Goal: Information Seeking & Learning: Learn about a topic

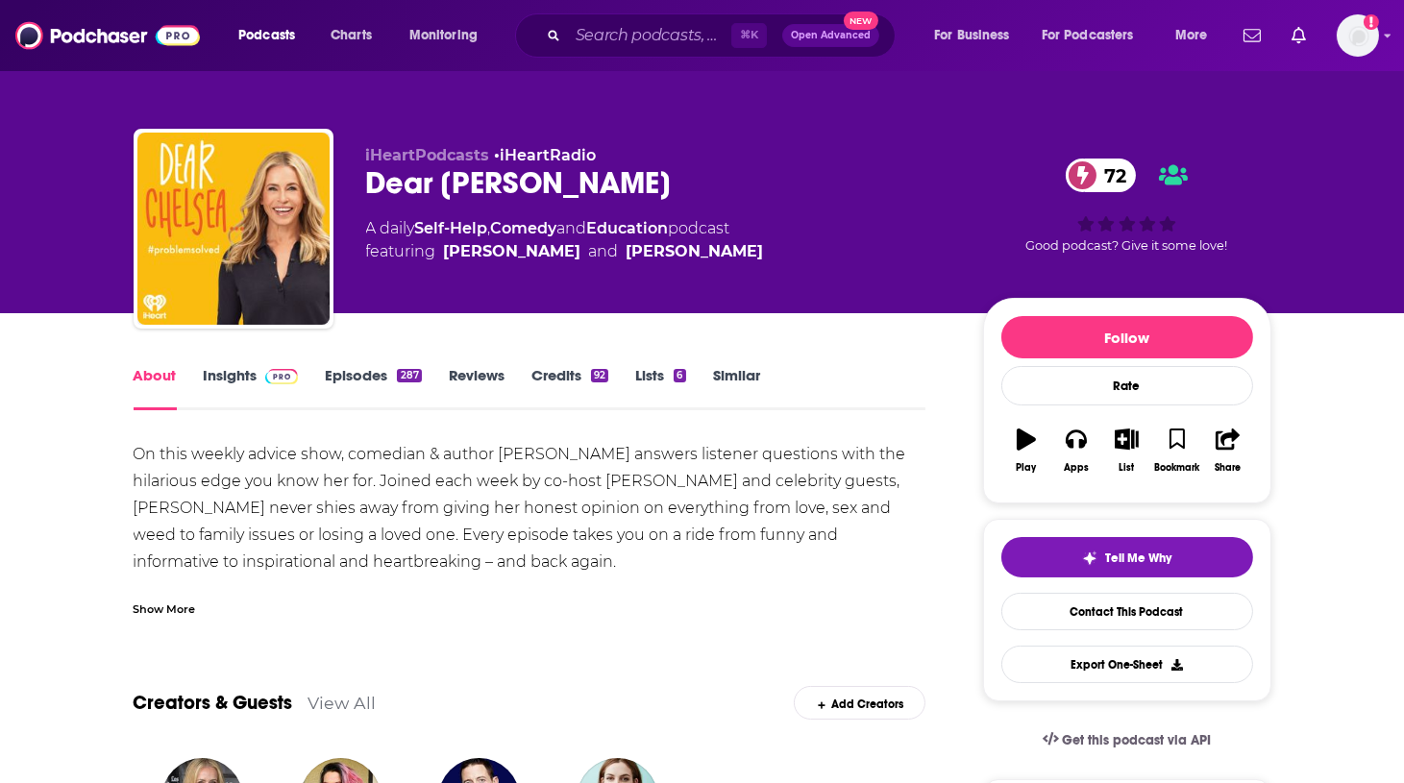
click at [254, 369] on link "Insights" at bounding box center [251, 388] width 95 height 44
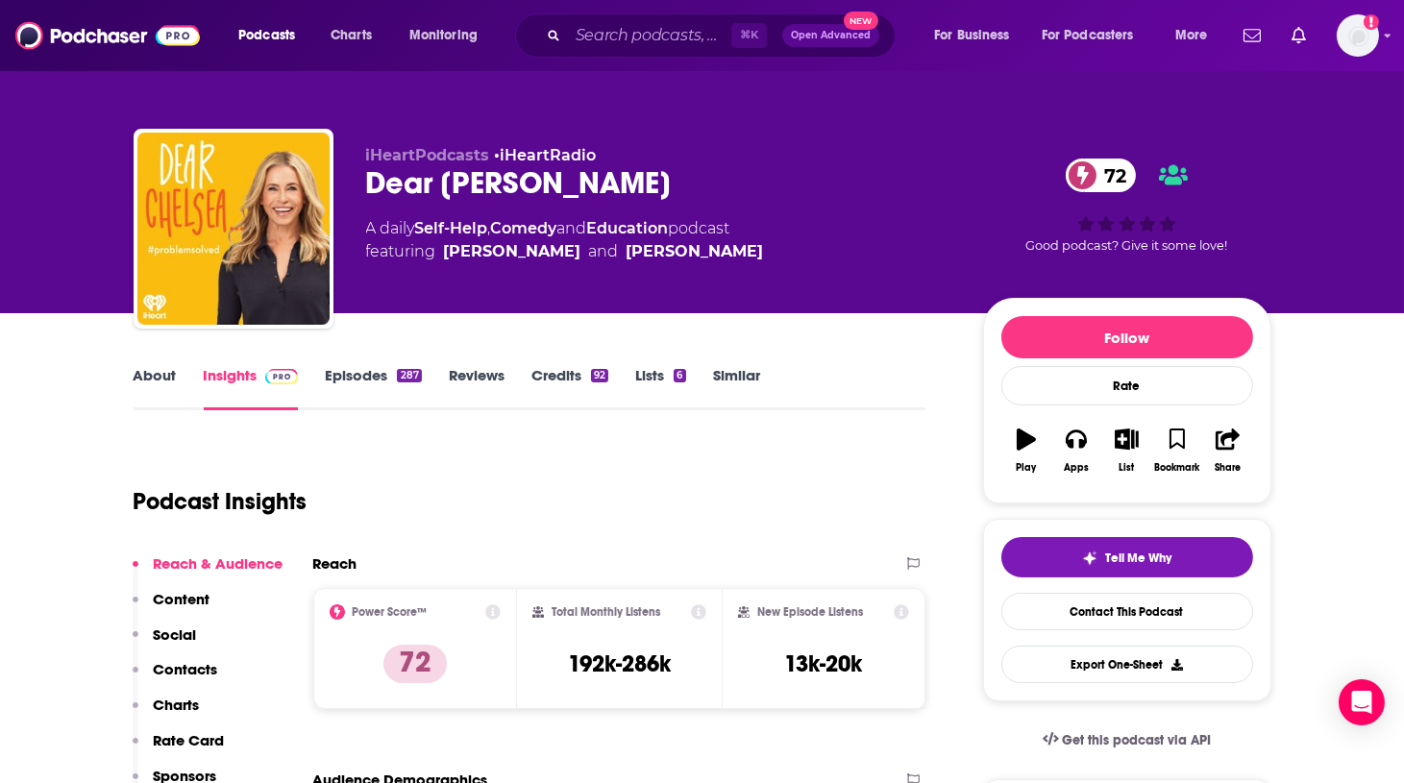
click at [563, 374] on link "Credits 92" at bounding box center [569, 388] width 77 height 44
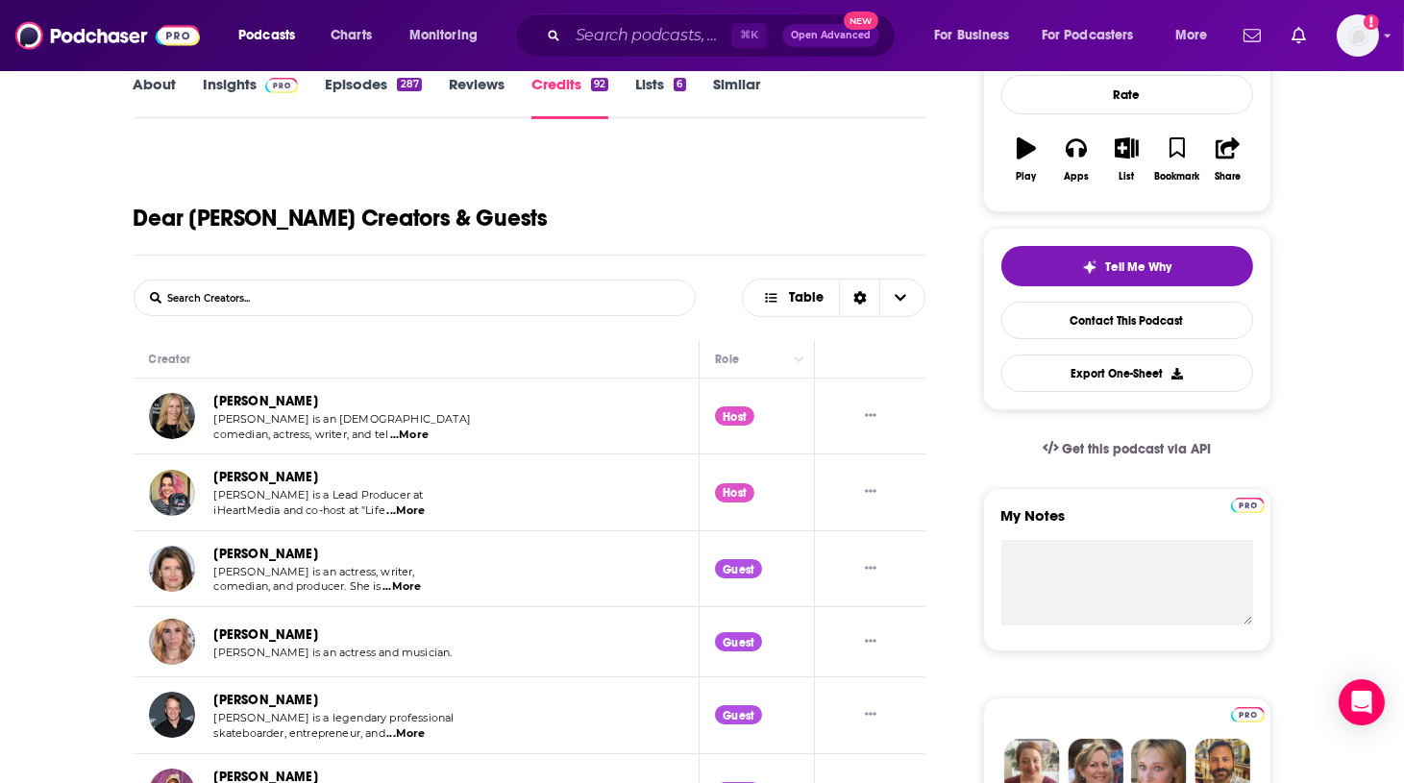
scroll to position [505, 0]
